Goal: Task Accomplishment & Management: Complete application form

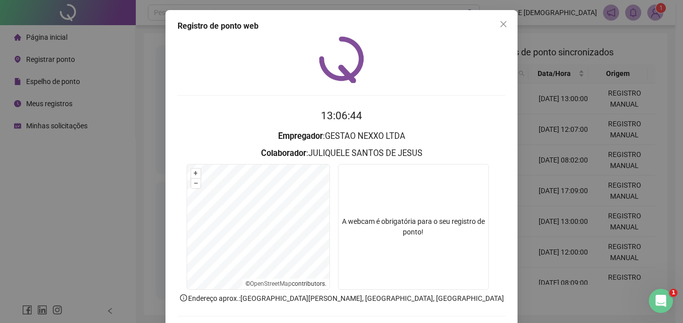
click at [499, 24] on icon "close" at bounding box center [503, 24] width 8 height 8
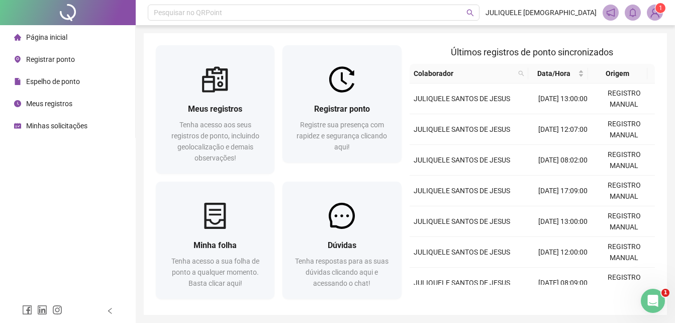
click at [54, 120] on div "Minhas solicitações" at bounding box center [50, 126] width 73 height 20
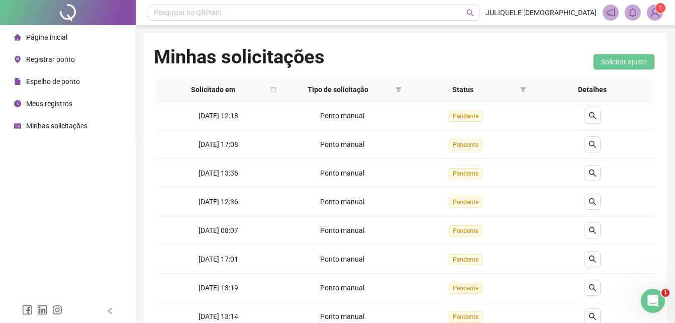
click at [44, 125] on span "Minhas solicitações" at bounding box center [56, 126] width 61 height 8
click at [584, 114] on div at bounding box center [593, 116] width 117 height 16
click at [589, 116] on icon "search" at bounding box center [593, 116] width 8 height 8
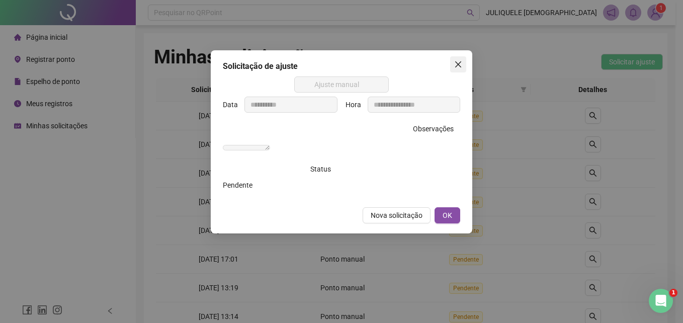
click at [460, 66] on icon "close" at bounding box center [458, 64] width 6 height 6
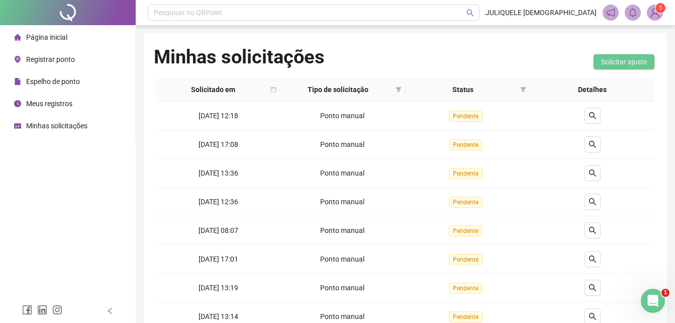
click at [52, 126] on span "Minhas solicitações" at bounding box center [56, 126] width 61 height 8
click at [53, 57] on span "Registrar ponto" at bounding box center [50, 59] width 49 height 8
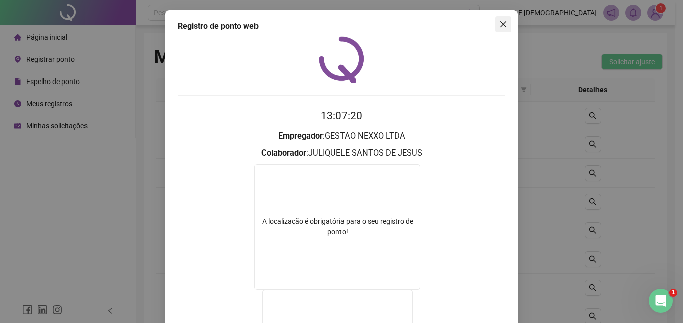
click at [502, 22] on icon "close" at bounding box center [503, 24] width 6 height 6
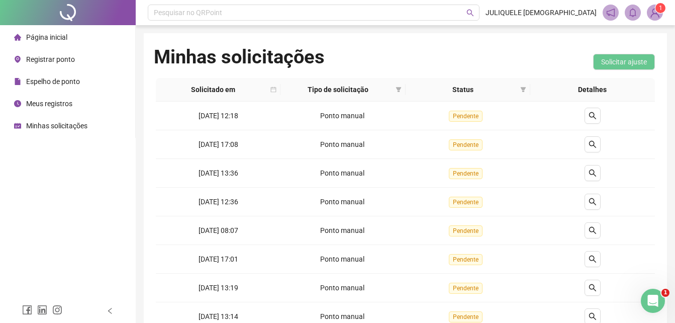
click at [49, 55] on span "Registrar ponto" at bounding box center [50, 59] width 49 height 8
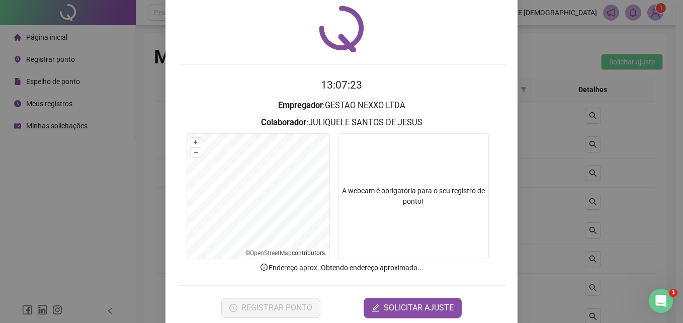
scroll to position [48, 0]
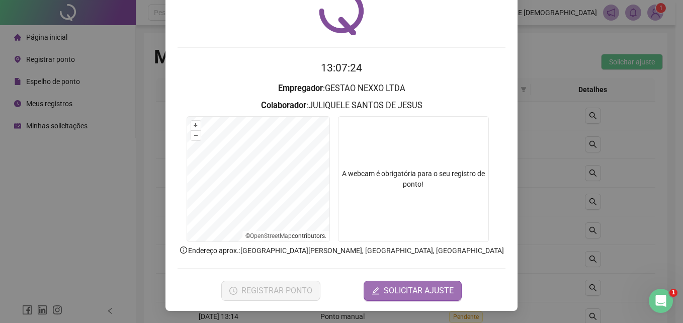
click at [418, 290] on span "SOLICITAR AJUSTE" at bounding box center [419, 291] width 70 height 12
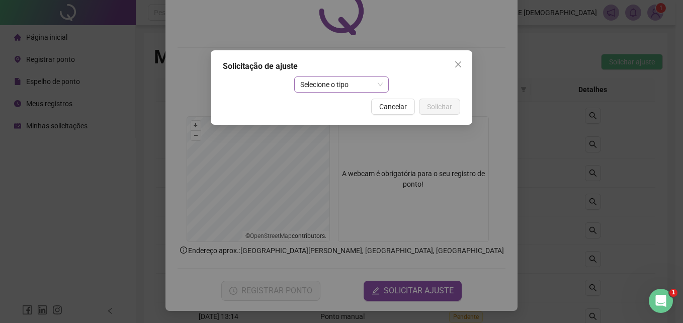
click at [341, 85] on span "Selecione o tipo" at bounding box center [341, 84] width 83 height 15
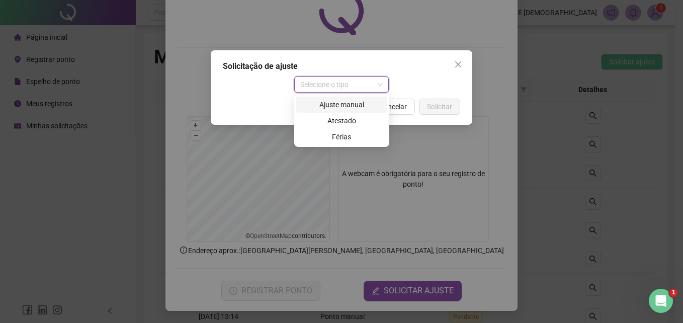
click at [342, 106] on div "Ajuste manual" at bounding box center [341, 104] width 79 height 11
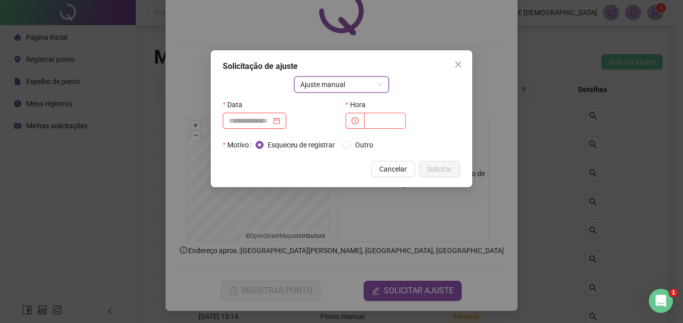
click at [266, 122] on input at bounding box center [250, 120] width 42 height 11
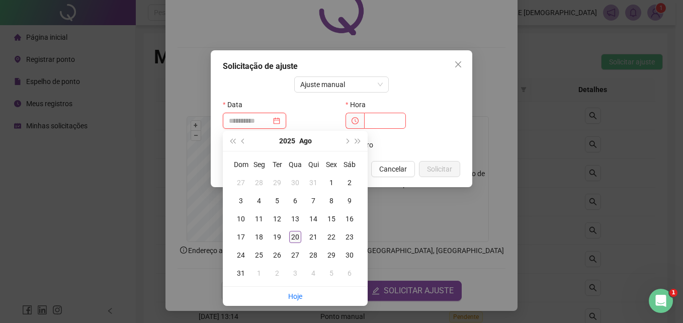
type input "**********"
click at [296, 236] on div "20" at bounding box center [295, 237] width 12 height 12
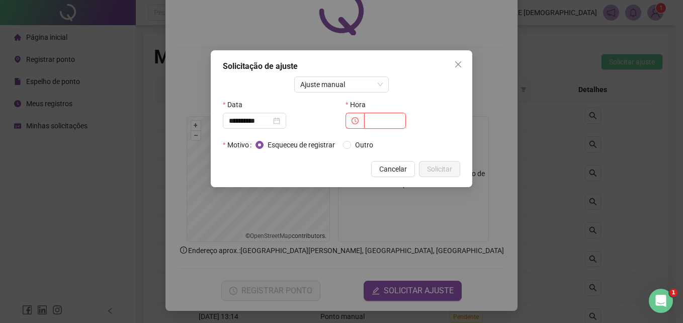
click at [388, 118] on input "text" at bounding box center [385, 121] width 42 height 16
type input "*****"
click at [460, 165] on button "Solicitar" at bounding box center [439, 169] width 41 height 16
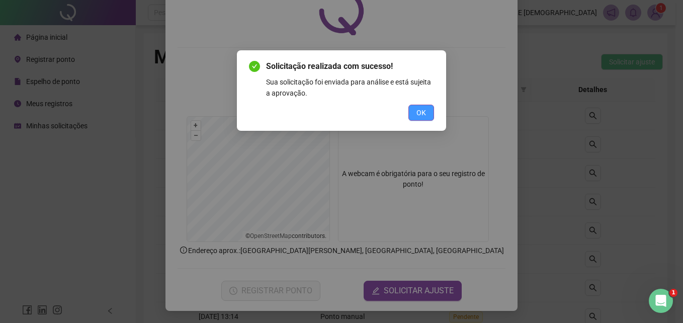
click at [417, 112] on span "OK" at bounding box center [421, 112] width 10 height 11
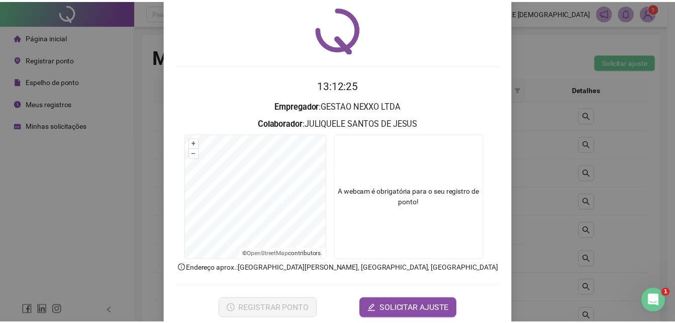
scroll to position [0, 0]
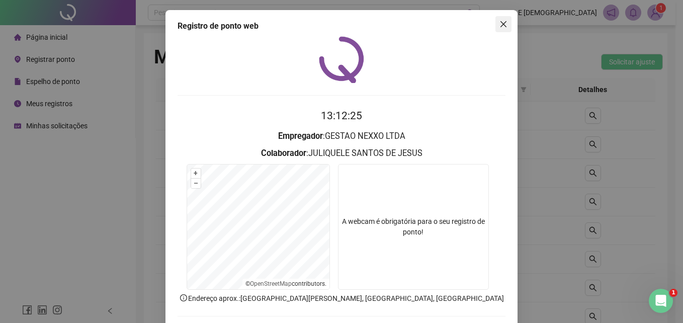
click at [502, 26] on icon "close" at bounding box center [503, 24] width 8 height 8
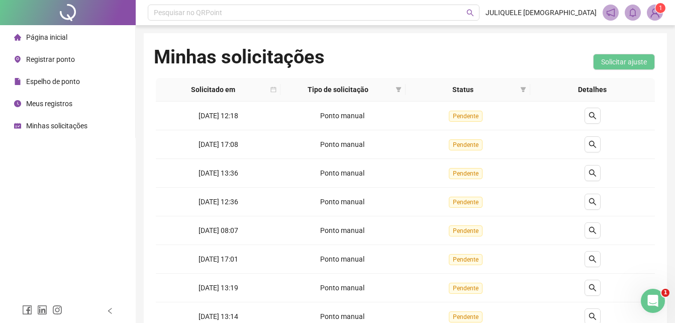
click at [39, 128] on span "Minhas solicitações" at bounding box center [56, 126] width 61 height 8
click at [594, 147] on icon "search" at bounding box center [593, 144] width 8 height 8
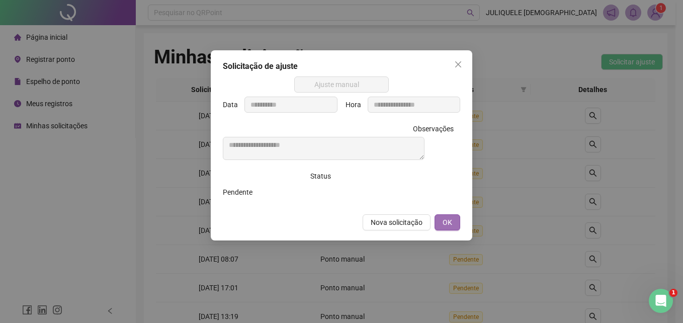
click at [455, 227] on button "OK" at bounding box center [448, 222] width 26 height 16
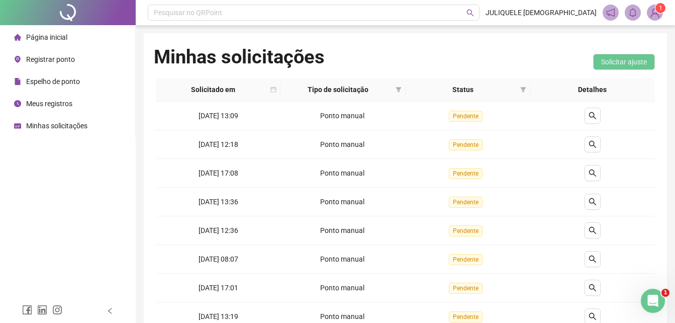
click at [57, 59] on span "Registrar ponto" at bounding box center [50, 59] width 49 height 8
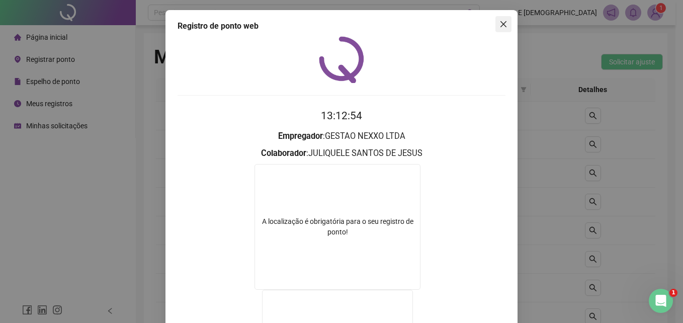
drag, startPoint x: 496, startPoint y: 22, endPoint x: 372, endPoint y: 37, distance: 125.7
click at [499, 22] on icon "close" at bounding box center [503, 24] width 8 height 8
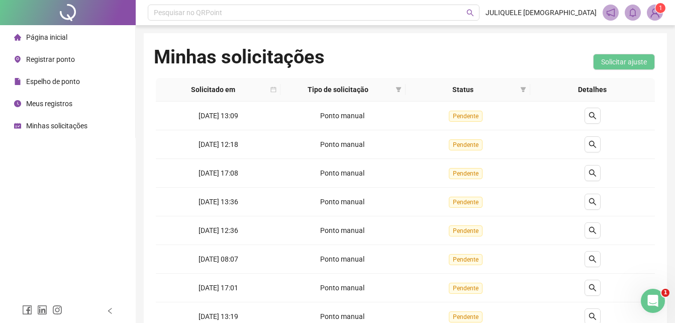
click at [50, 64] on div "Registrar ponto" at bounding box center [44, 59] width 61 height 20
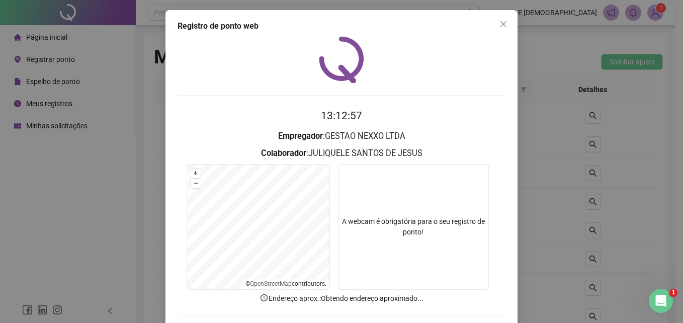
scroll to position [48, 0]
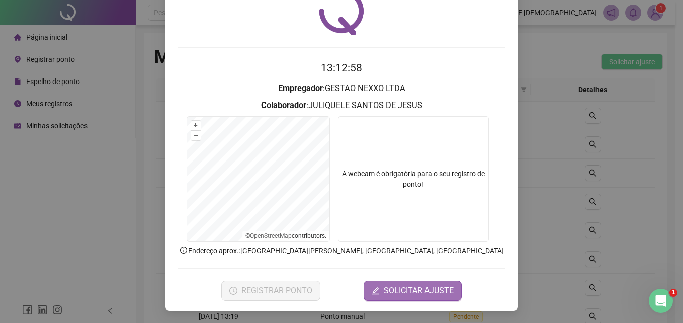
click at [423, 294] on span "SOLICITAR AJUSTE" at bounding box center [419, 291] width 70 height 12
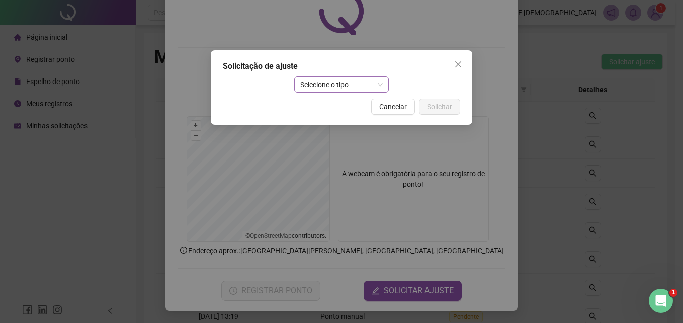
click at [354, 87] on span "Selecione o tipo" at bounding box center [341, 84] width 83 height 15
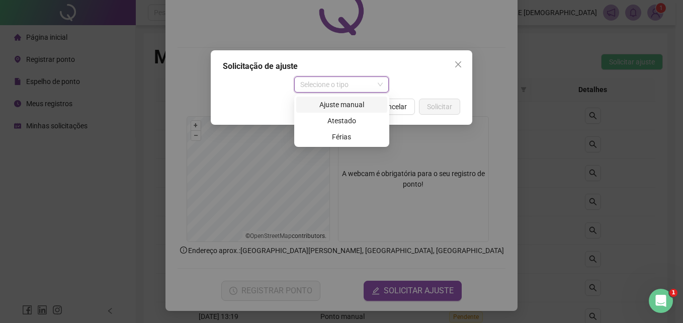
click at [349, 107] on div "Ajuste manual" at bounding box center [341, 104] width 79 height 11
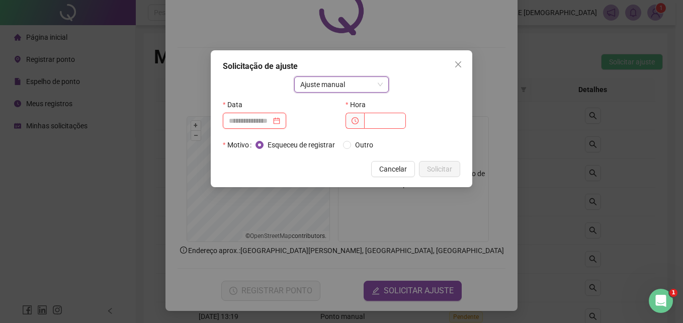
click at [247, 120] on input at bounding box center [250, 120] width 42 height 11
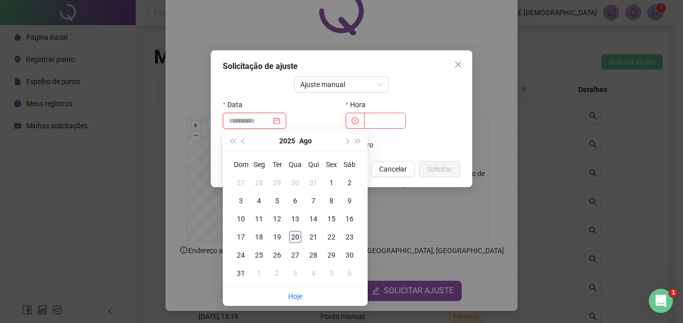
type input "**********"
click at [296, 237] on div "20" at bounding box center [295, 237] width 12 height 12
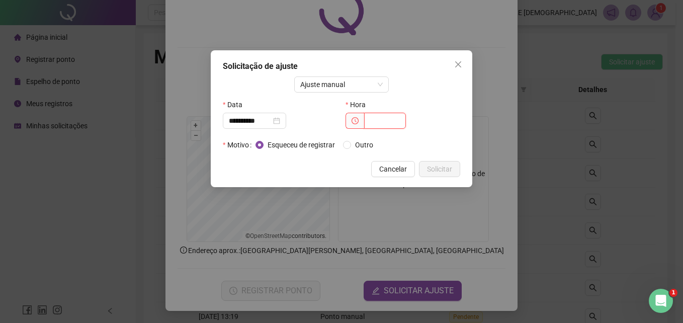
click at [383, 121] on input "text" at bounding box center [385, 121] width 42 height 16
type input "*****"
click at [355, 150] on span "Outro" at bounding box center [364, 144] width 26 height 11
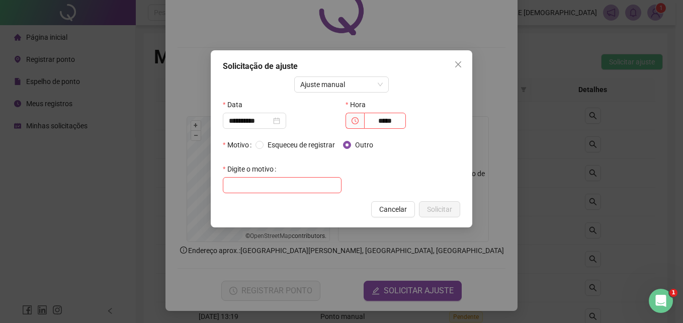
click at [222, 184] on div "**********" at bounding box center [342, 138] width 262 height 177
click at [235, 185] on input "text" at bounding box center [282, 185] width 119 height 16
type input "**********"
click at [436, 213] on span "Solicitar" at bounding box center [439, 209] width 25 height 11
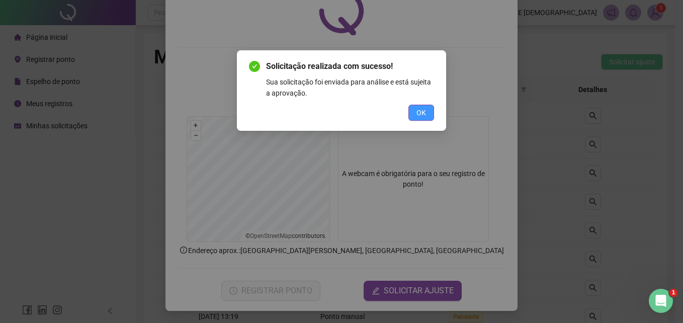
click at [428, 113] on button "OK" at bounding box center [421, 113] width 26 height 16
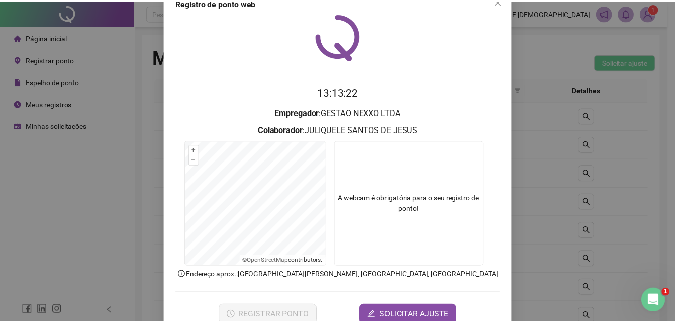
scroll to position [0, 0]
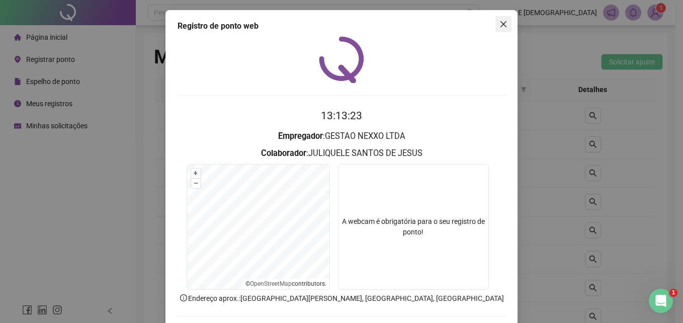
click at [499, 23] on icon "close" at bounding box center [503, 24] width 8 height 8
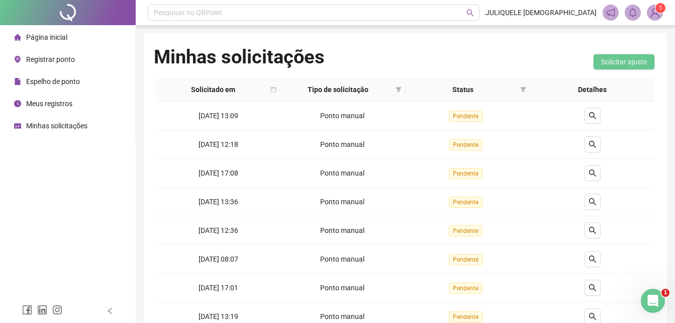
click at [65, 132] on div "Minhas solicitações" at bounding box center [50, 126] width 73 height 20
